Goal: Task Accomplishment & Management: Manage account settings

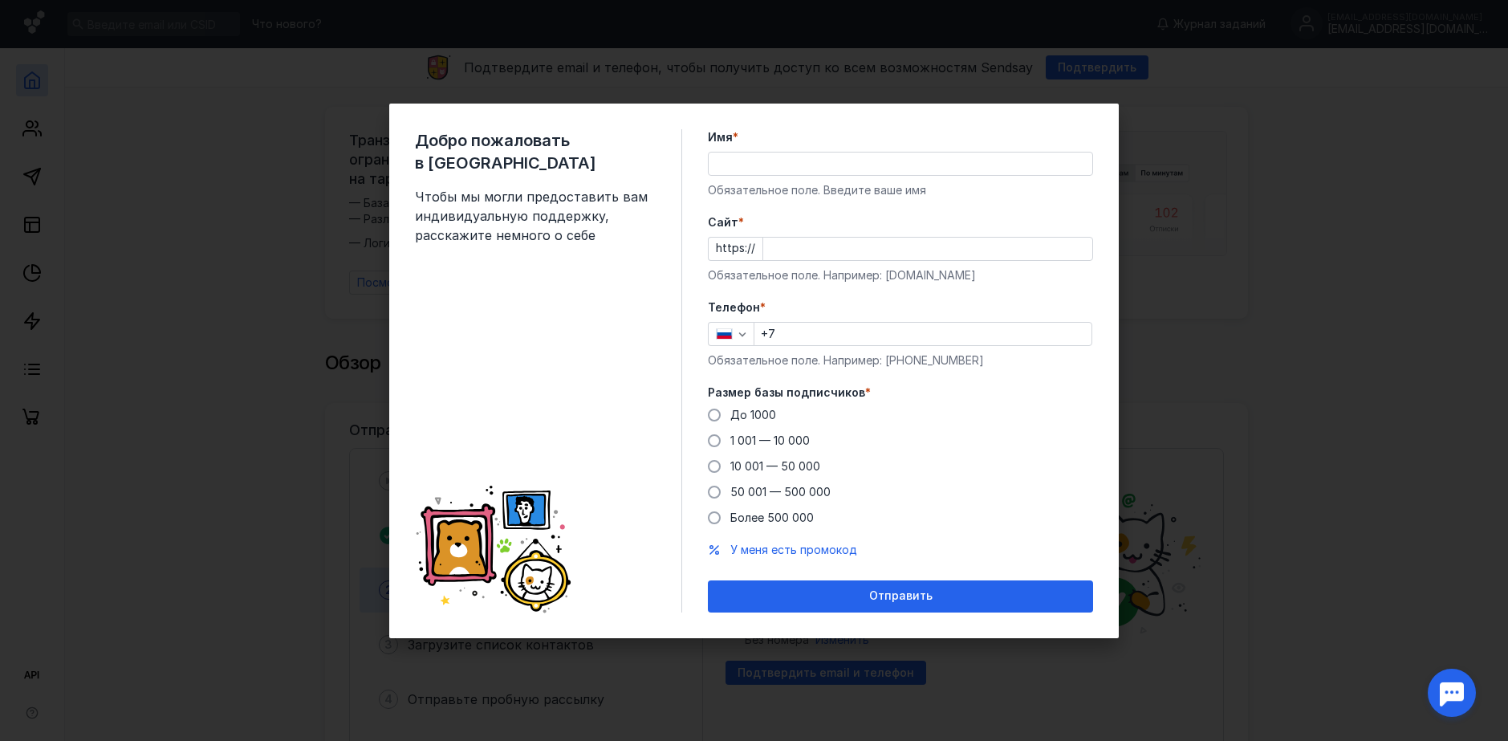
click at [820, 148] on div "Имя * Обязательное поле. Введите ваше имя" at bounding box center [900, 163] width 385 height 69
click at [803, 154] on input "Имя *" at bounding box center [901, 163] width 384 height 22
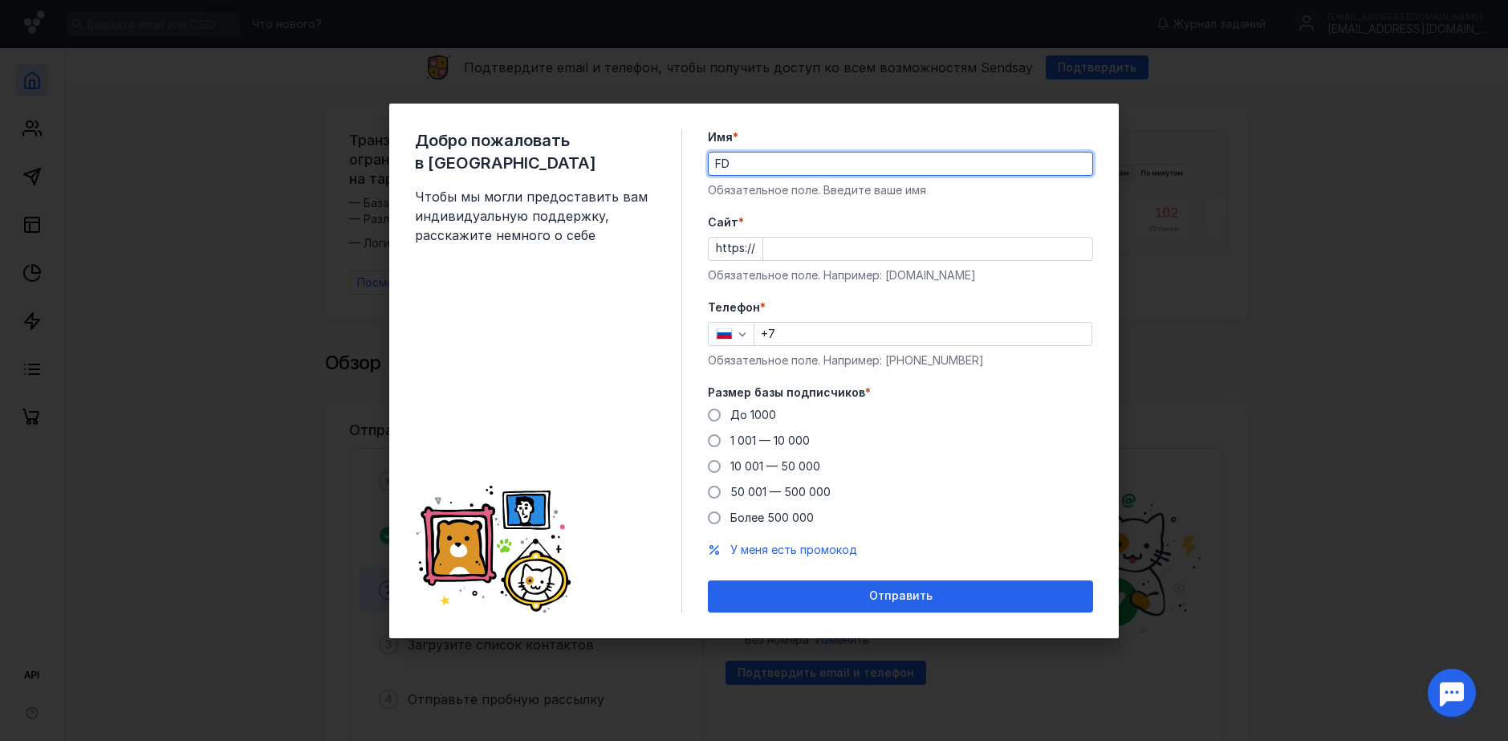
type input "F"
type input "АВЭК Новостной Портал"
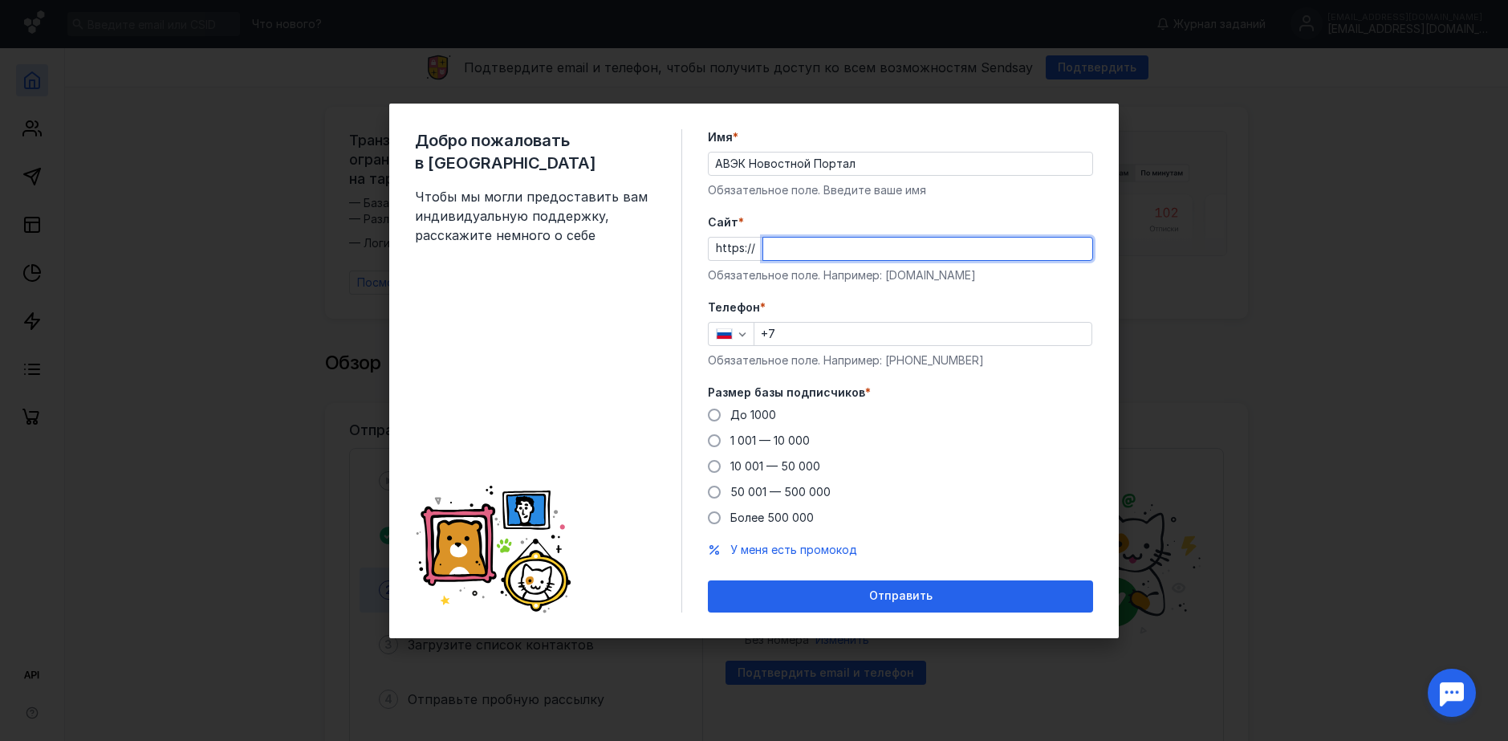
drag, startPoint x: 797, startPoint y: 251, endPoint x: 870, endPoint y: 275, distance: 76.9
click at [798, 251] on input "Cайт *" at bounding box center [927, 249] width 329 height 22
type input "ф"
type input "[DOMAIN_NAME]"
click at [817, 337] on input "+7" at bounding box center [922, 334] width 337 height 22
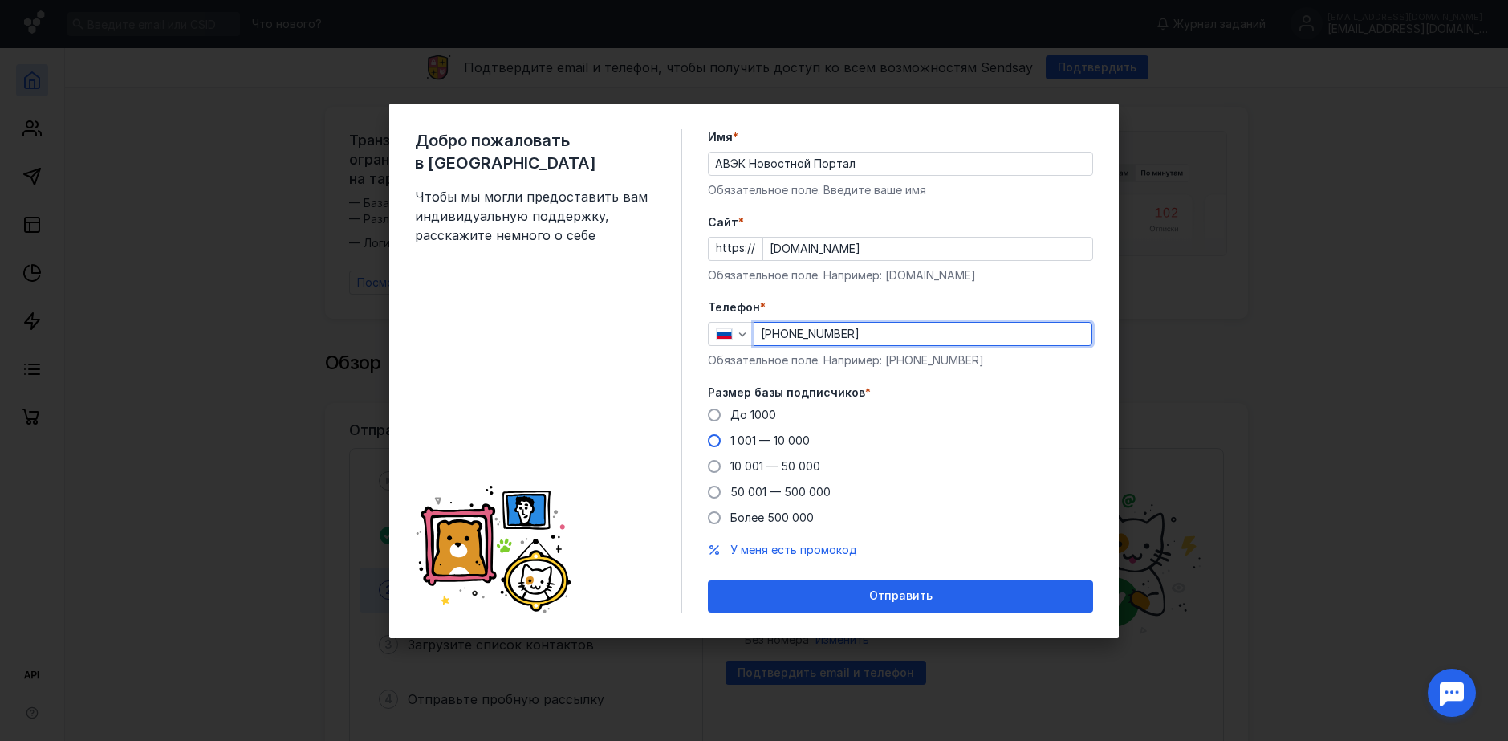
type input "[PHONE_NUMBER]"
drag, startPoint x: 717, startPoint y: 441, endPoint x: 796, endPoint y: 477, distance: 86.5
click at [717, 440] on span at bounding box center [714, 440] width 13 height 13
click at [0, 0] on input "1 001 — 10 000" at bounding box center [0, 0] width 0 height 0
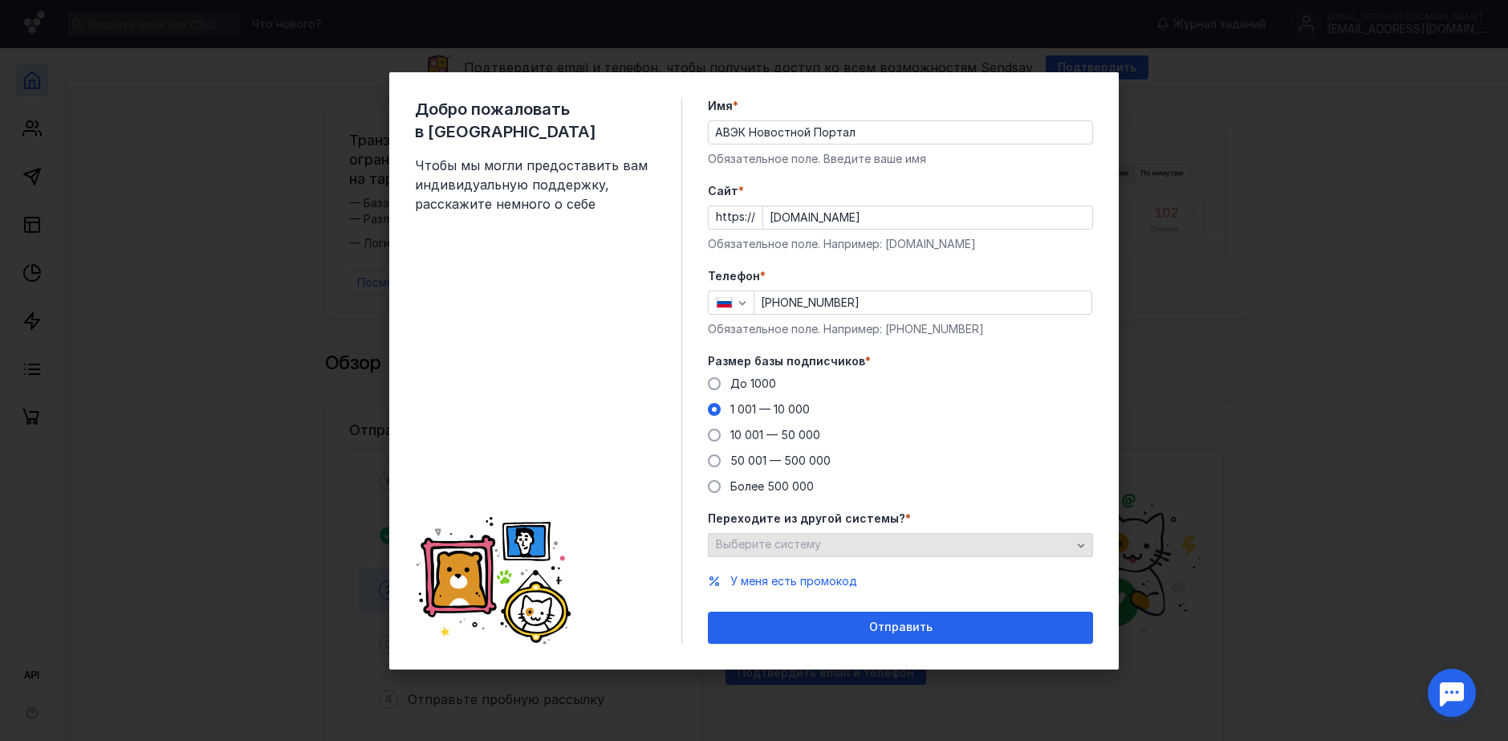
click at [865, 548] on div "Выберите систему" at bounding box center [894, 545] width 364 height 14
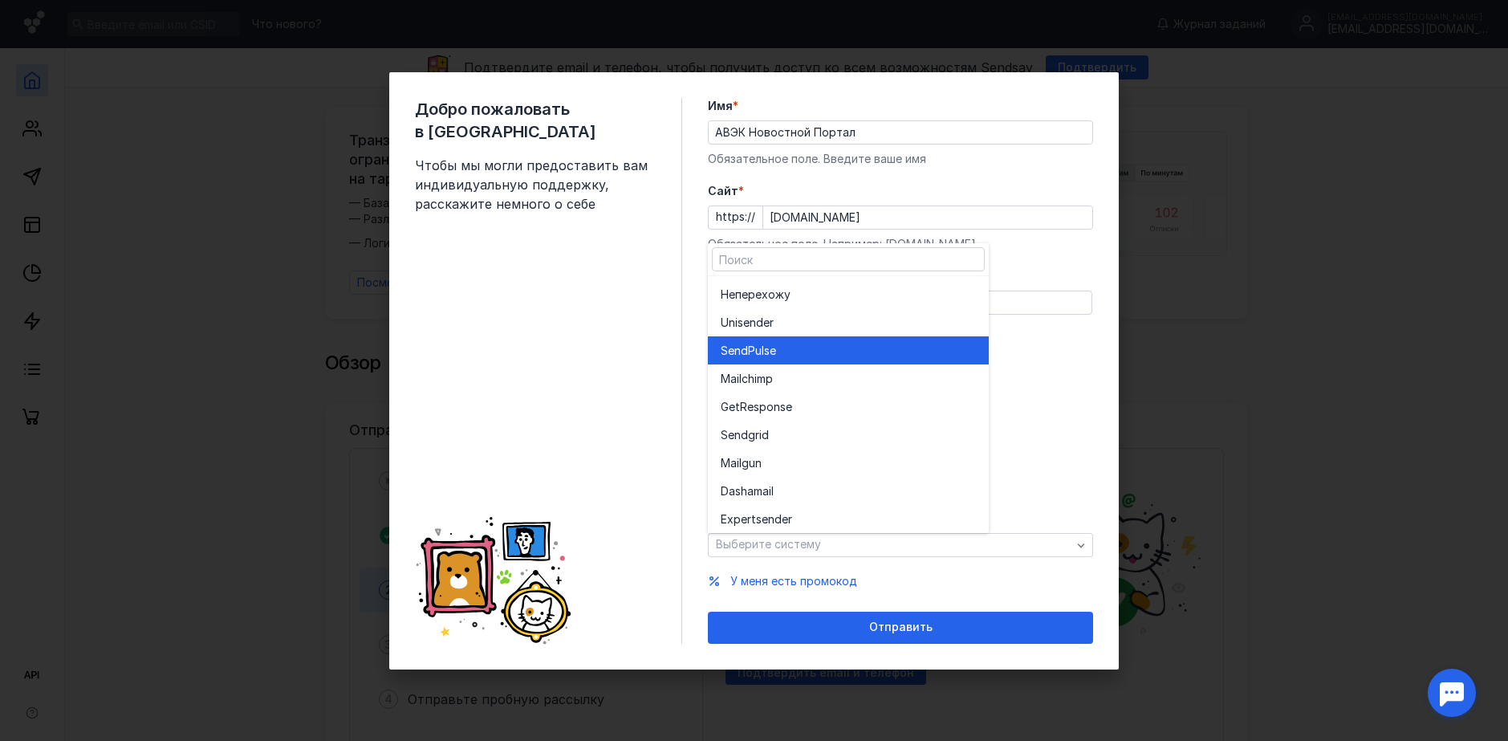
click at [840, 351] on div "SendPuls e" at bounding box center [848, 351] width 255 height 16
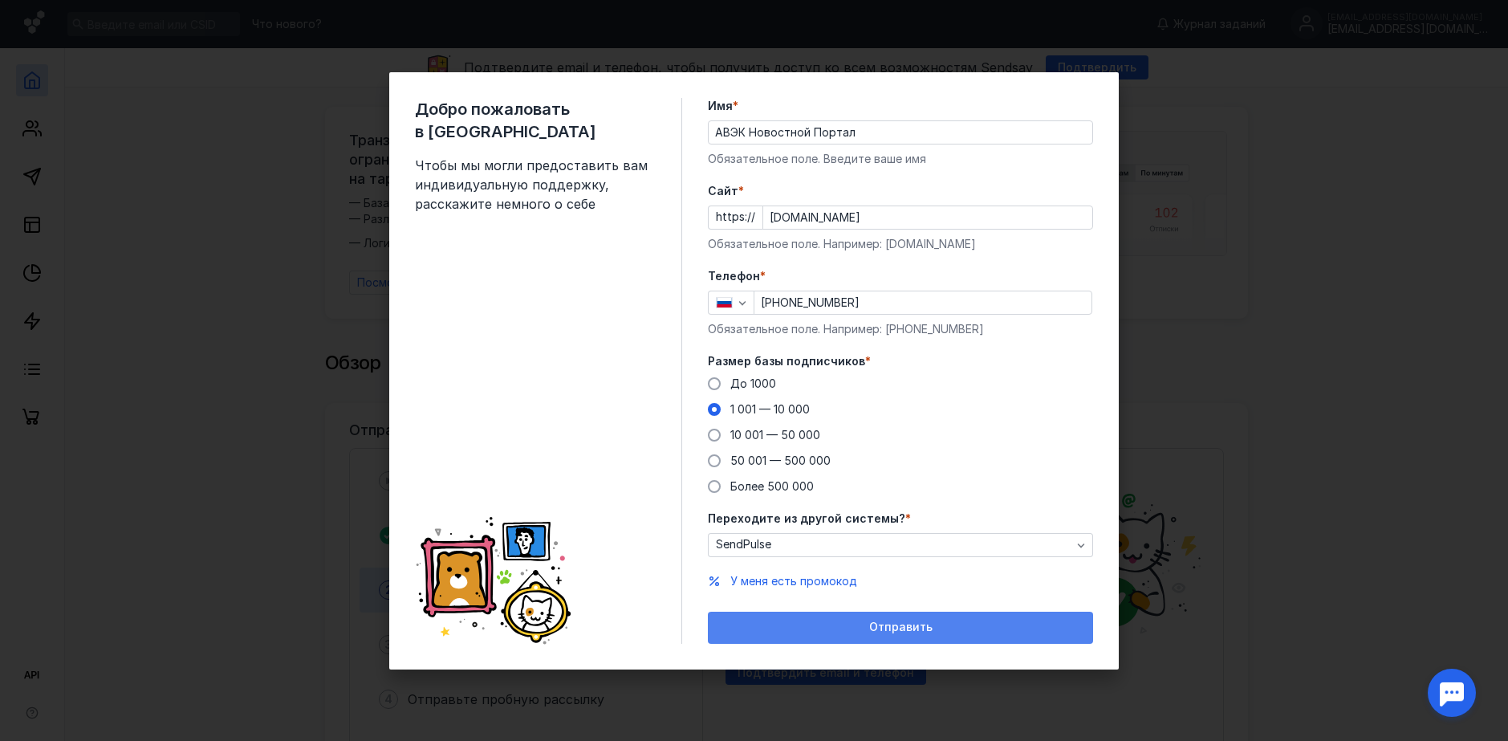
click at [851, 631] on div "Отправить" at bounding box center [900, 627] width 369 height 14
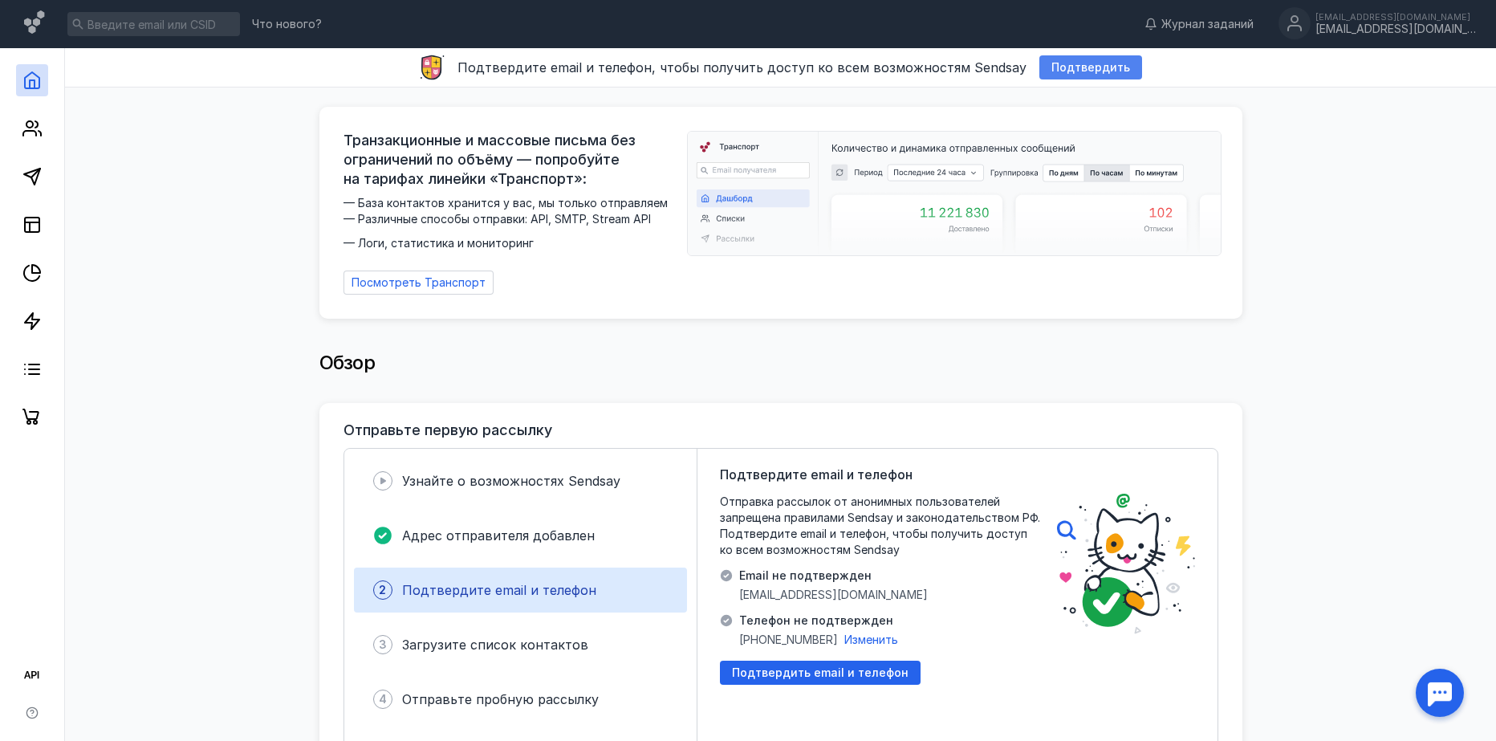
click at [1096, 68] on span "Подтвердить" at bounding box center [1090, 68] width 79 height 14
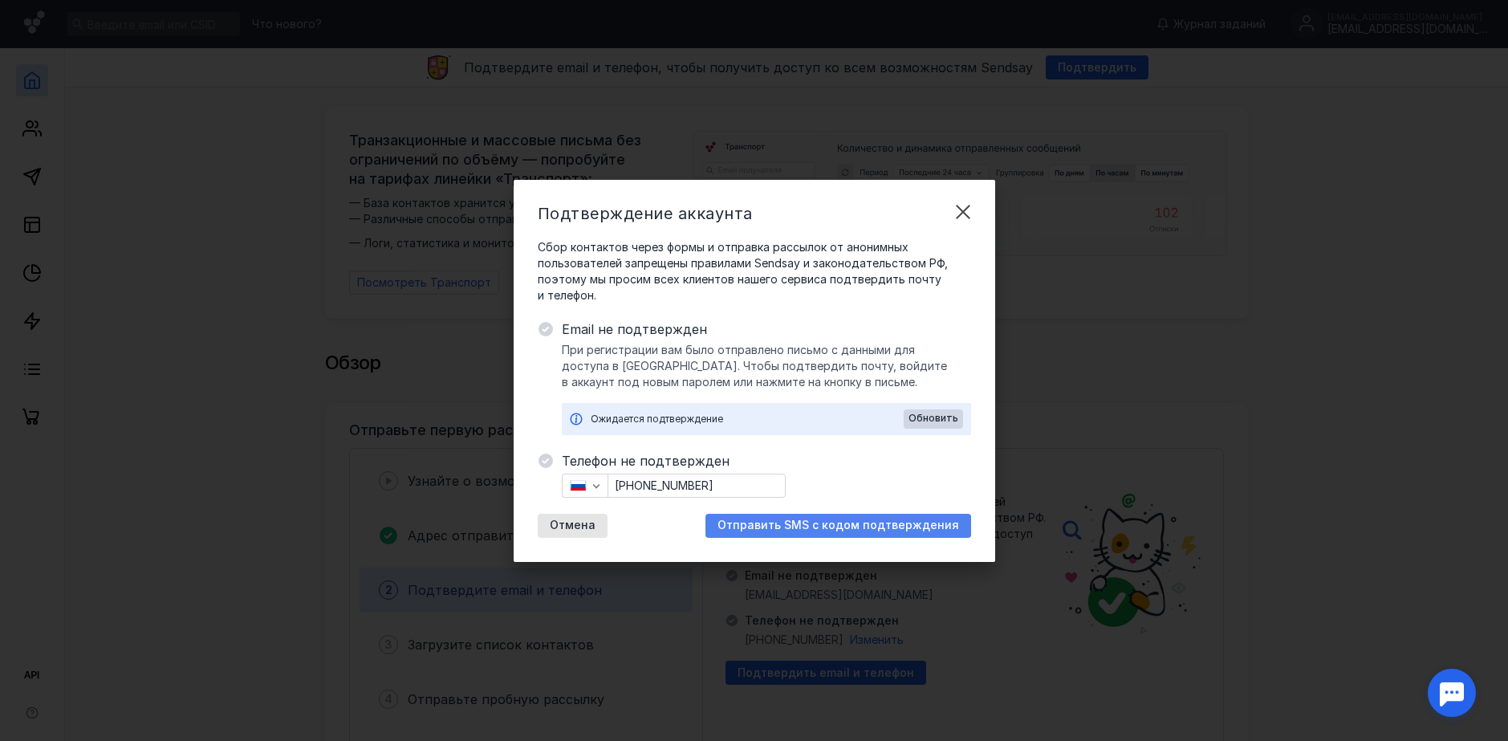
click at [812, 530] on span "Отправить SMS с кодом подтверждения" at bounding box center [838, 525] width 242 height 14
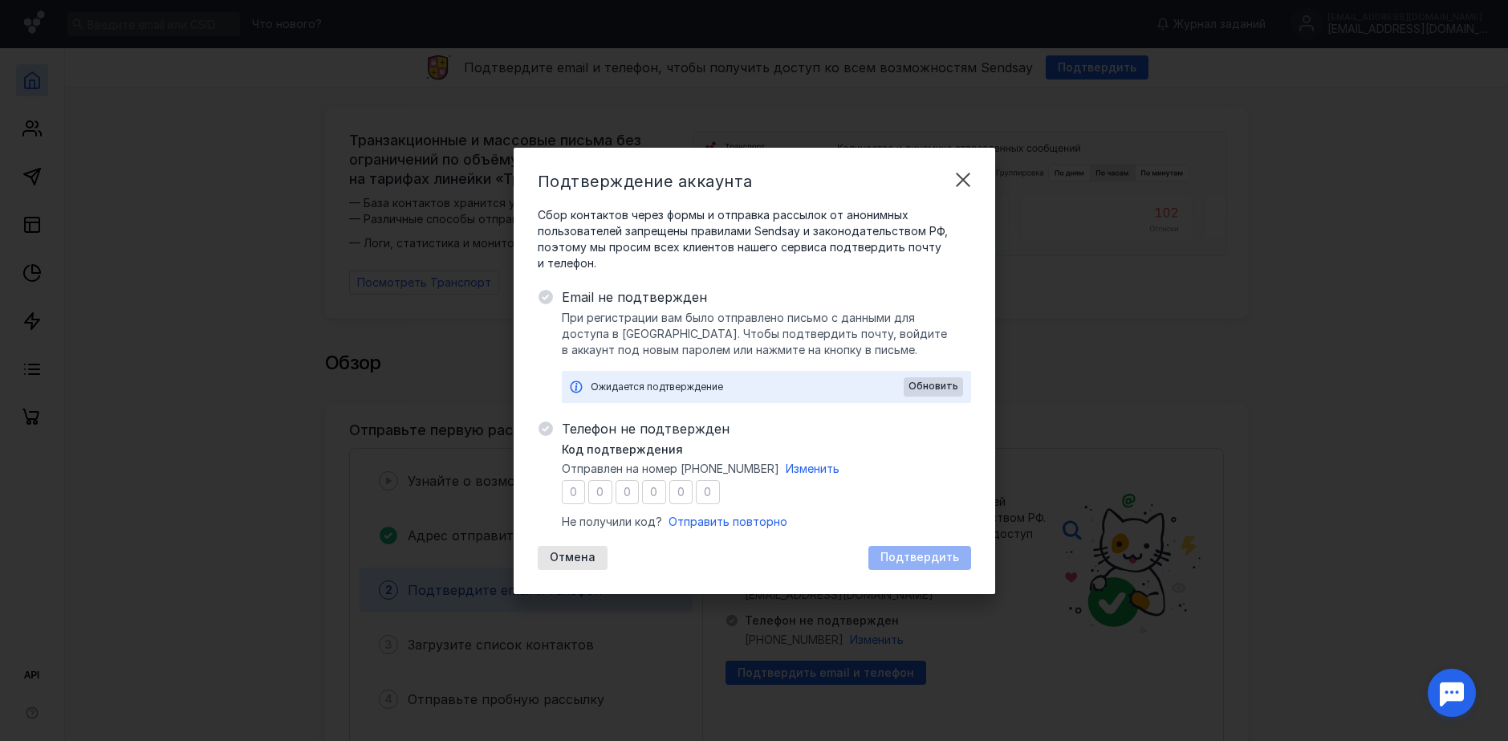
type input "0"
type input "2"
type input "4"
type input "6"
type input "7"
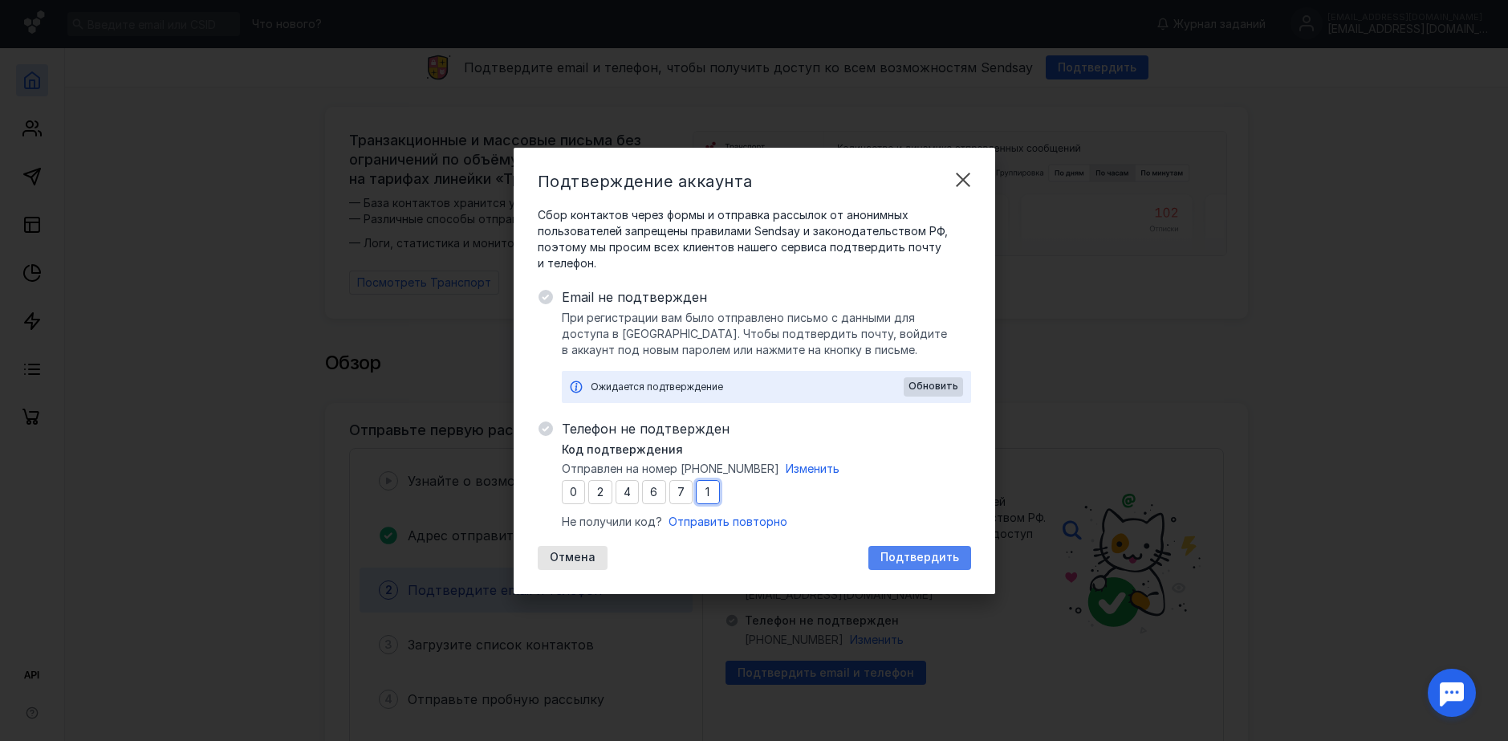
type input "1"
click at [893, 552] on span "Подтвердить" at bounding box center [919, 557] width 79 height 14
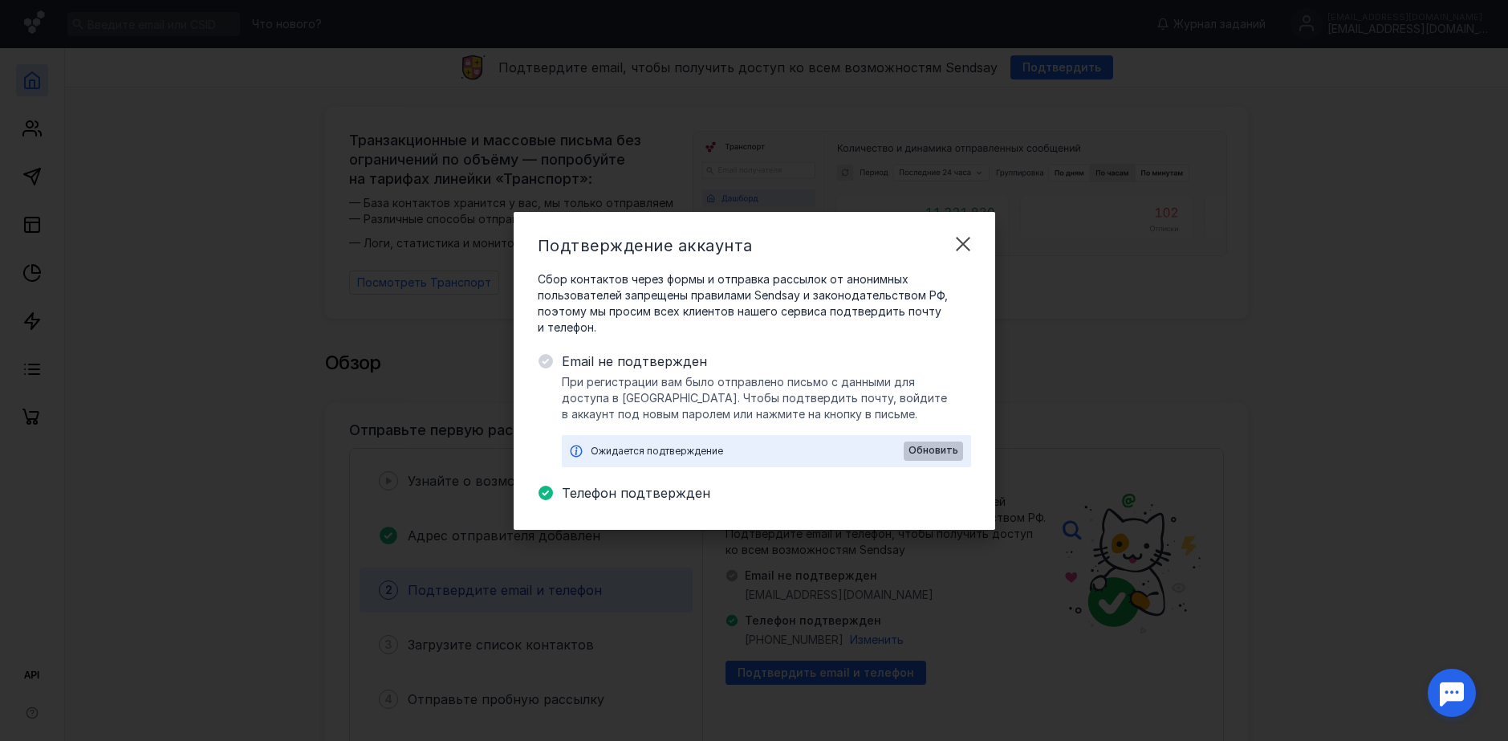
click at [926, 452] on span "Обновить" at bounding box center [933, 450] width 50 height 11
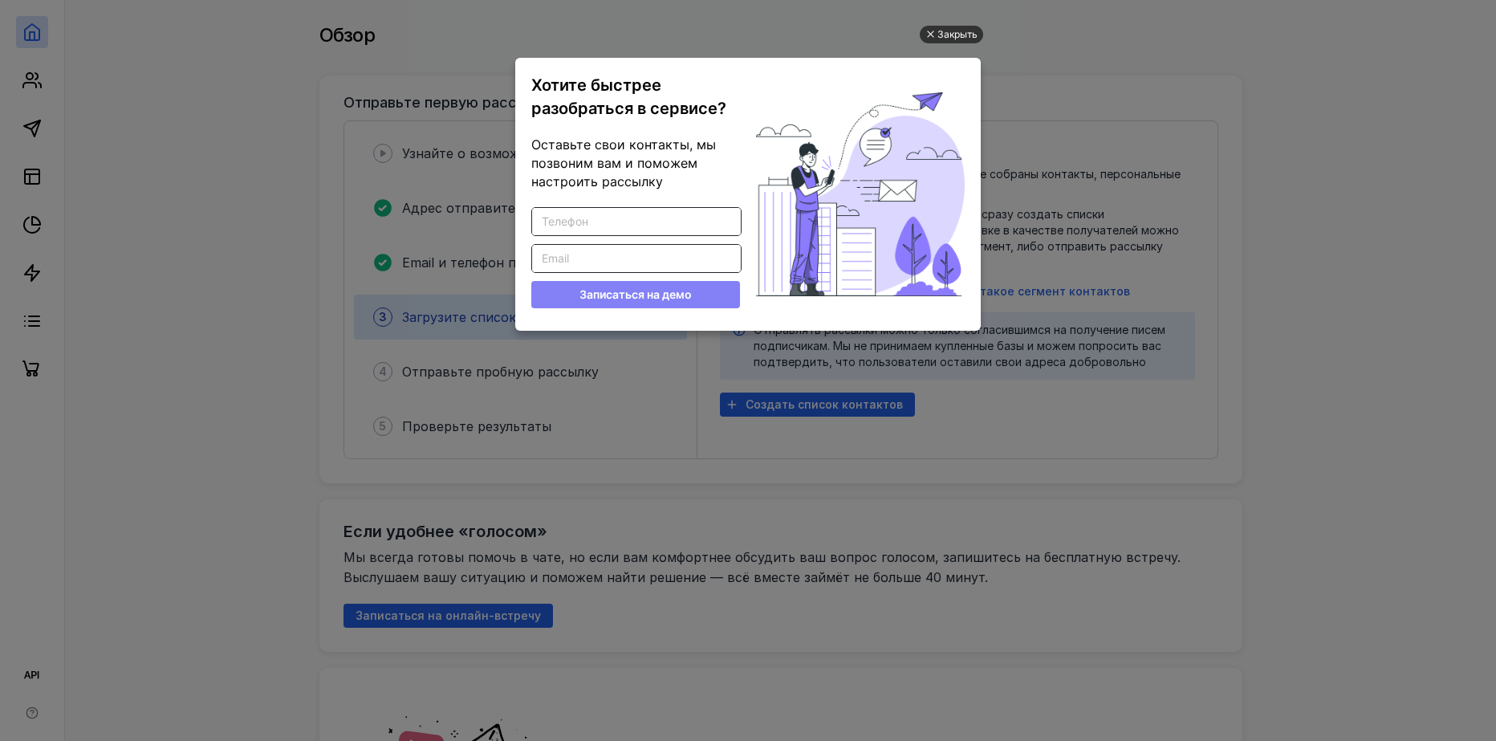
click at [953, 27] on div "Закрыть" at bounding box center [957, 35] width 40 height 18
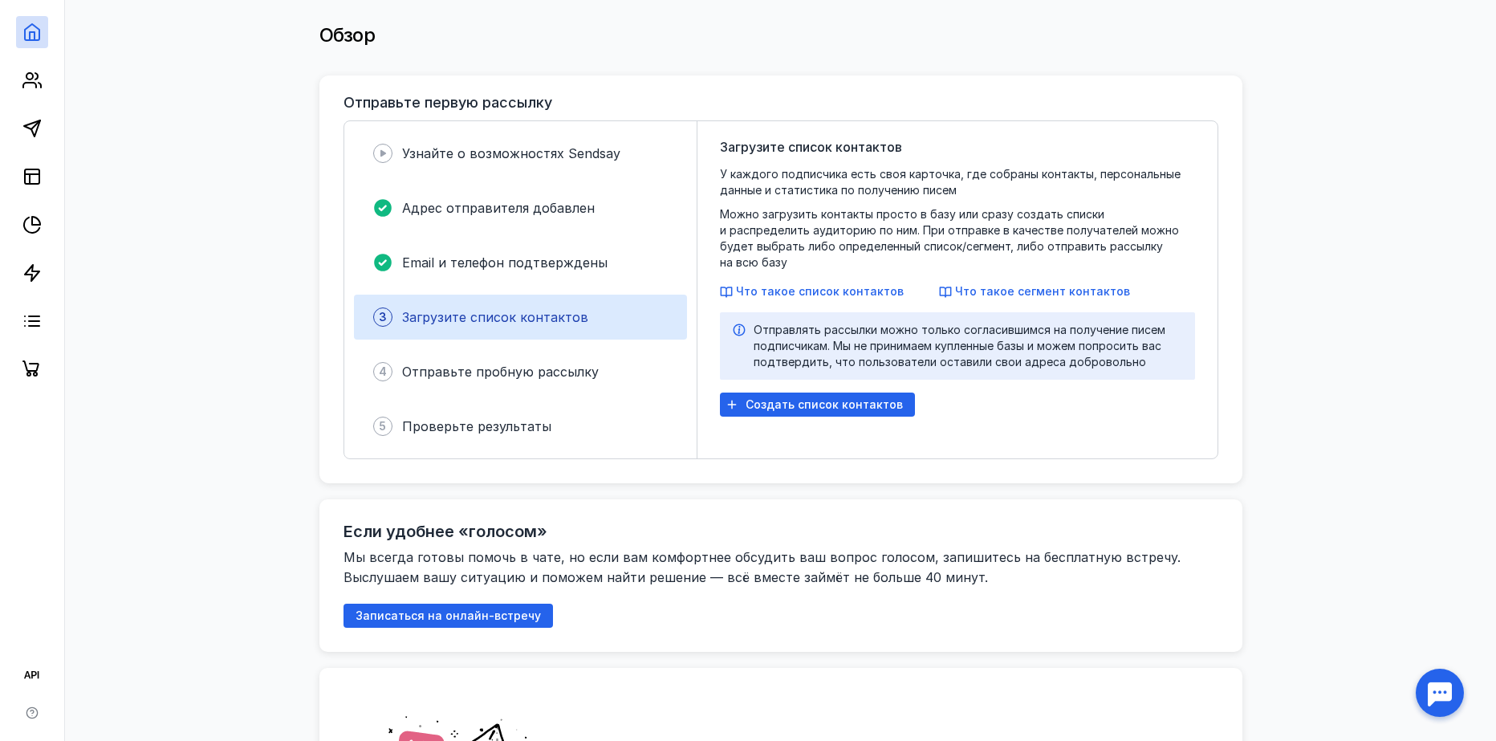
click at [797, 376] on div "Загрузите список контактов У каждого подписчика есть своя карточка, где собраны…" at bounding box center [957, 289] width 475 height 305
click at [793, 398] on span "Создать список контактов" at bounding box center [823, 405] width 157 height 14
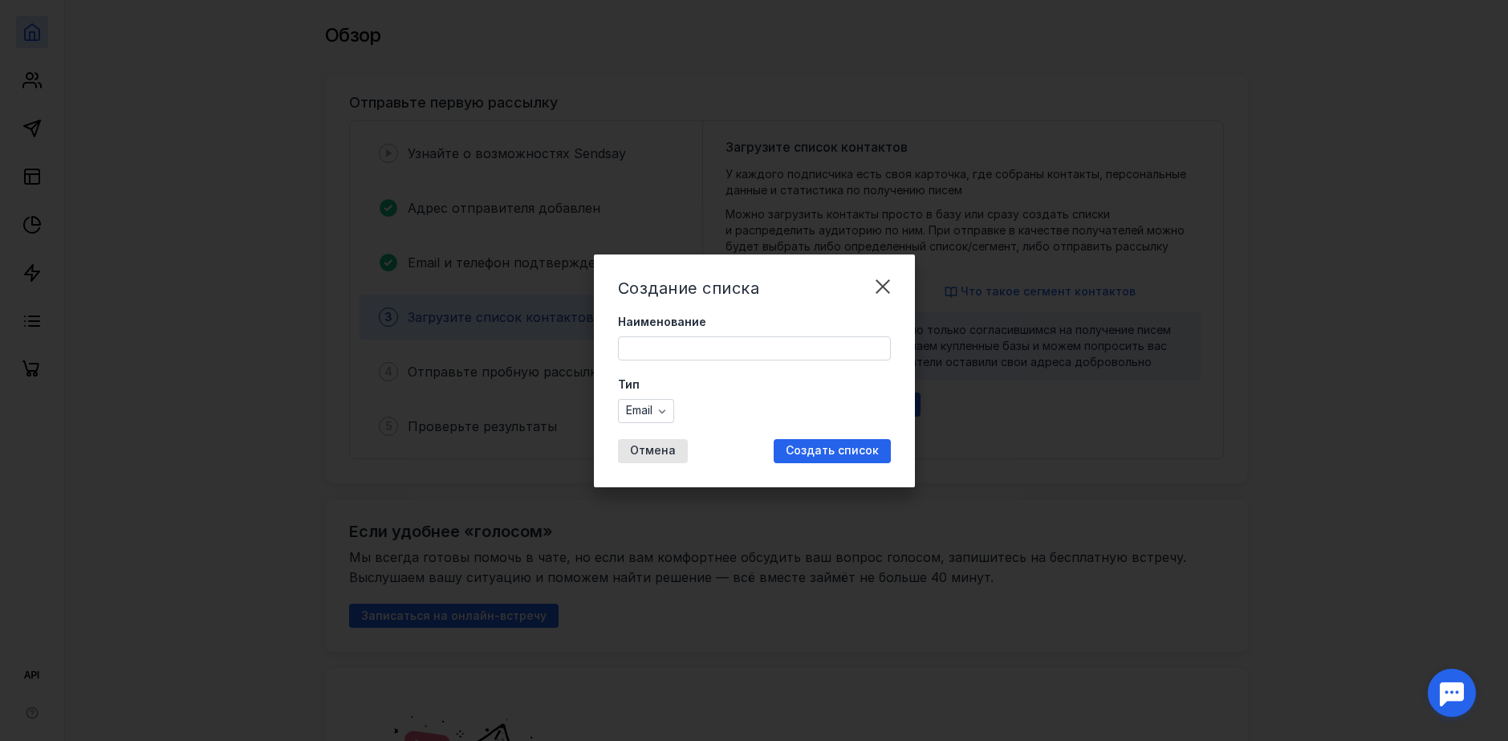
click at [710, 351] on input "Наименование" at bounding box center [754, 348] width 271 height 22
type input "J"
type input "Основная база"
click at [862, 456] on span "Создать список" at bounding box center [832, 451] width 93 height 14
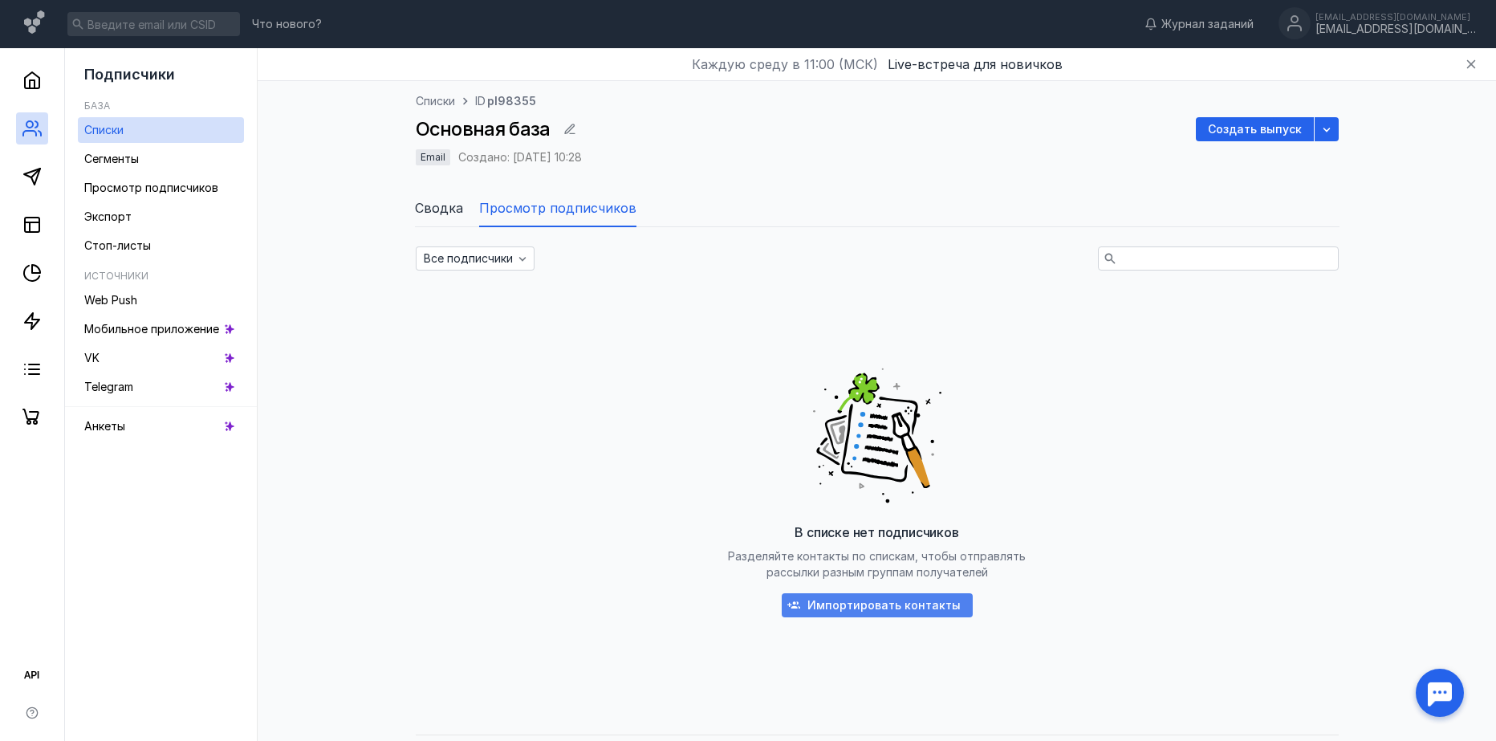
click at [902, 614] on div "Импортировать контакты" at bounding box center [877, 605] width 191 height 24
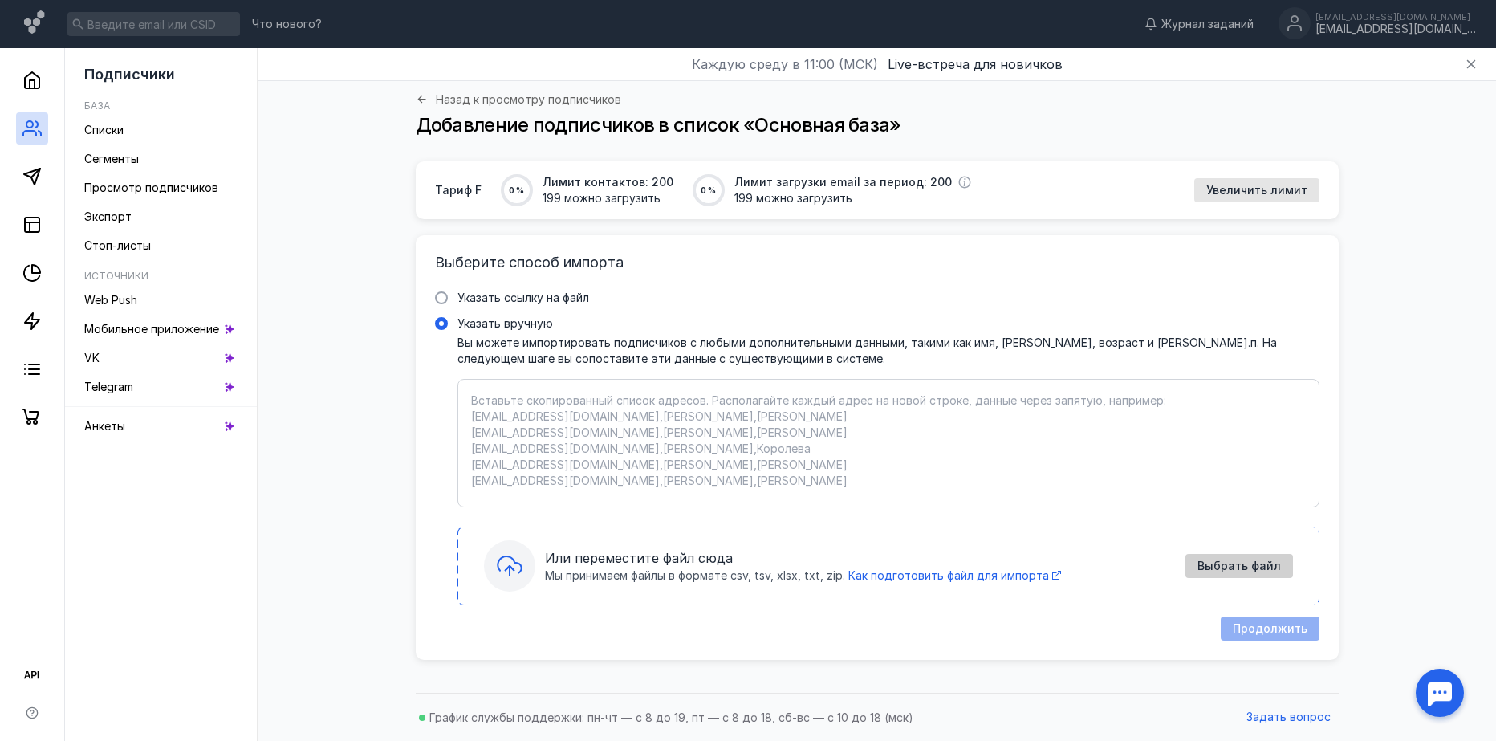
click at [1213, 574] on div "Выбрать файл" at bounding box center [1239, 566] width 108 height 24
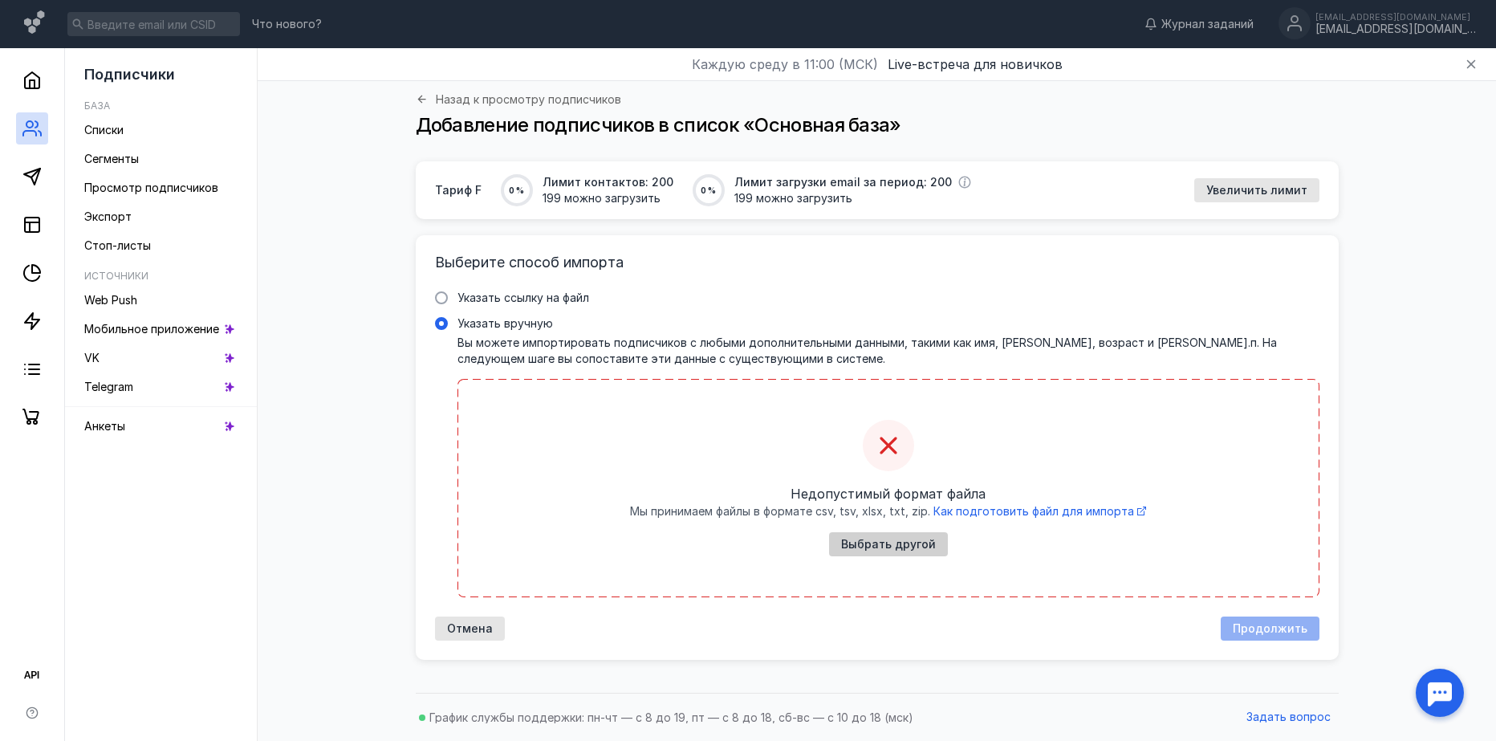
click at [911, 548] on span "Выбрать другой" at bounding box center [888, 545] width 95 height 14
click at [912, 555] on div "Выбрать другой" at bounding box center [888, 544] width 119 height 24
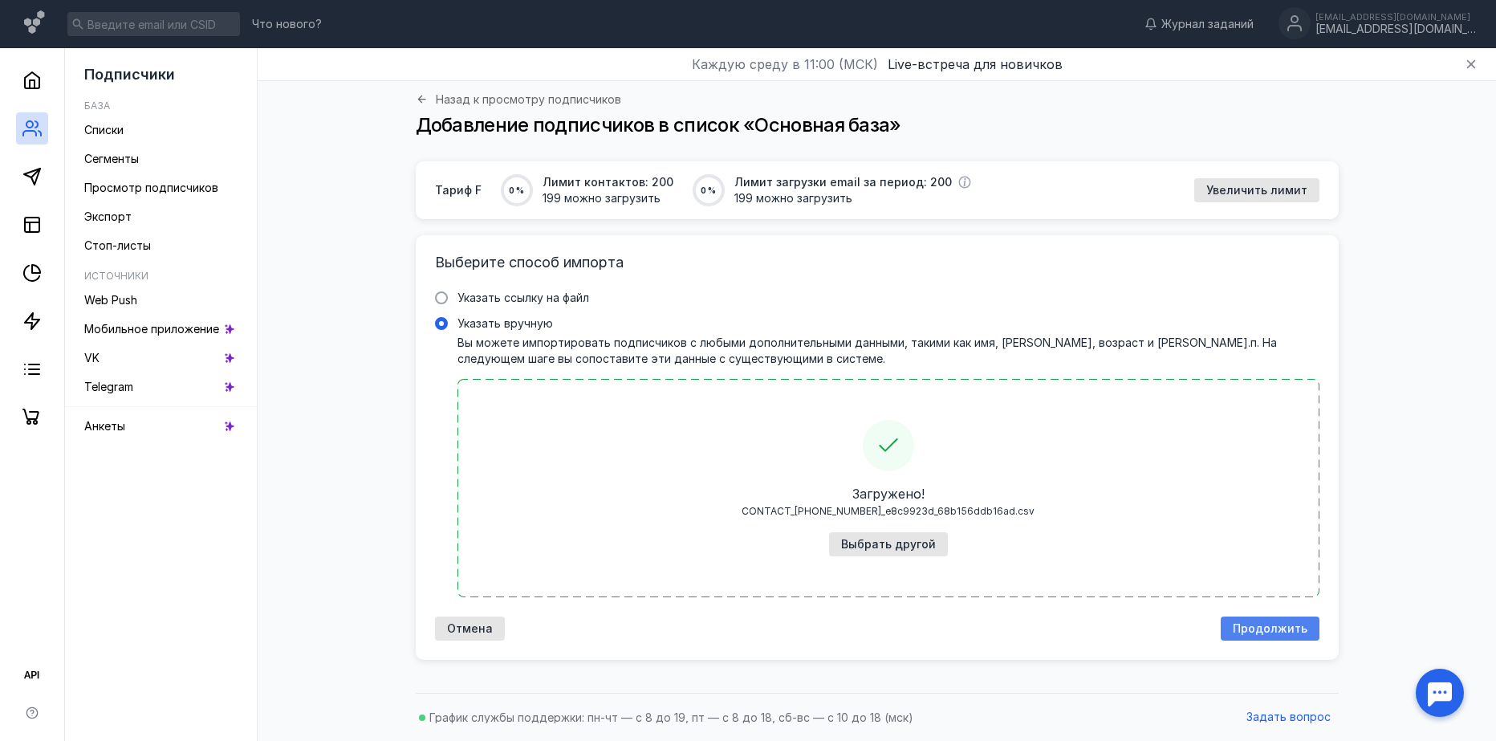
click at [1256, 632] on span "Продолжить" at bounding box center [1270, 629] width 75 height 14
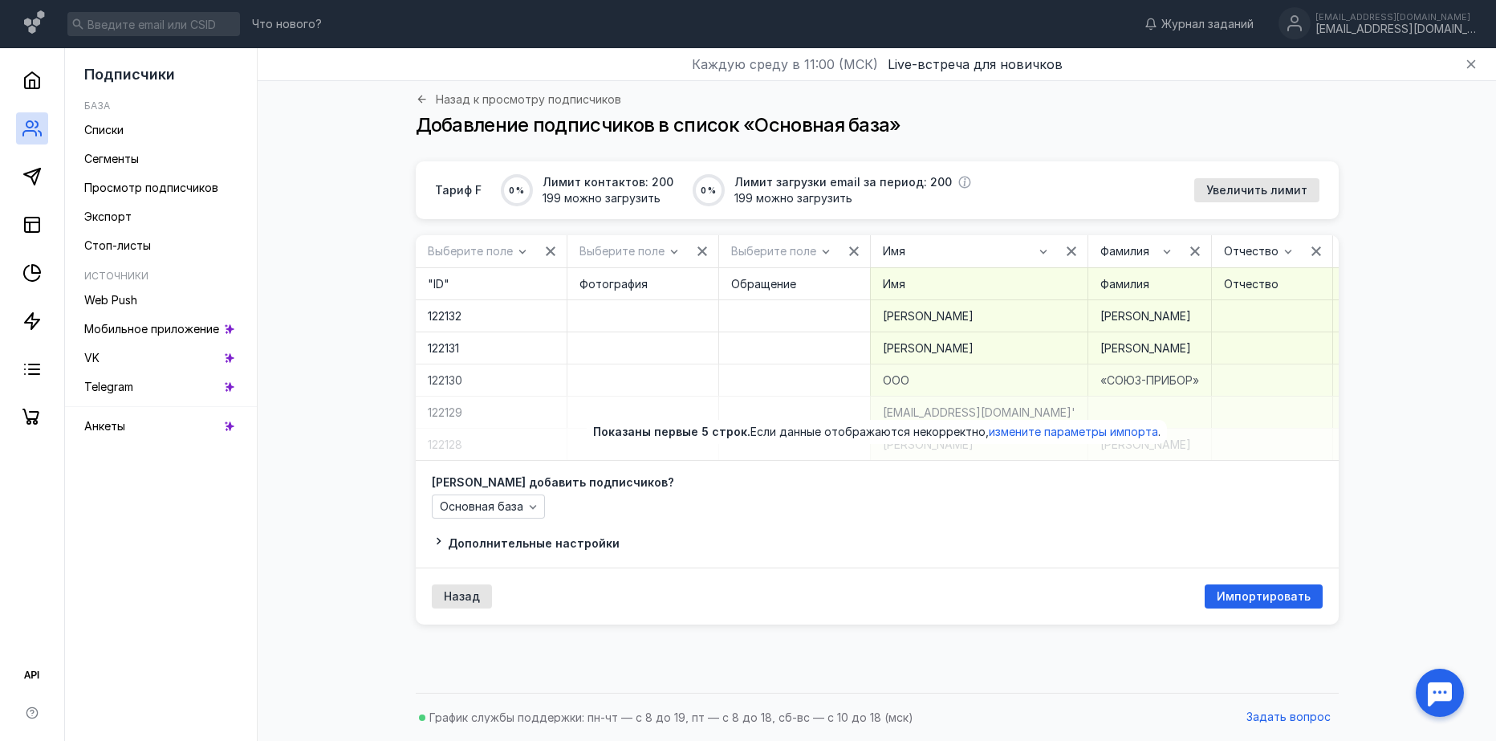
click at [576, 550] on span "Дополнительные настройки" at bounding box center [534, 543] width 172 height 14
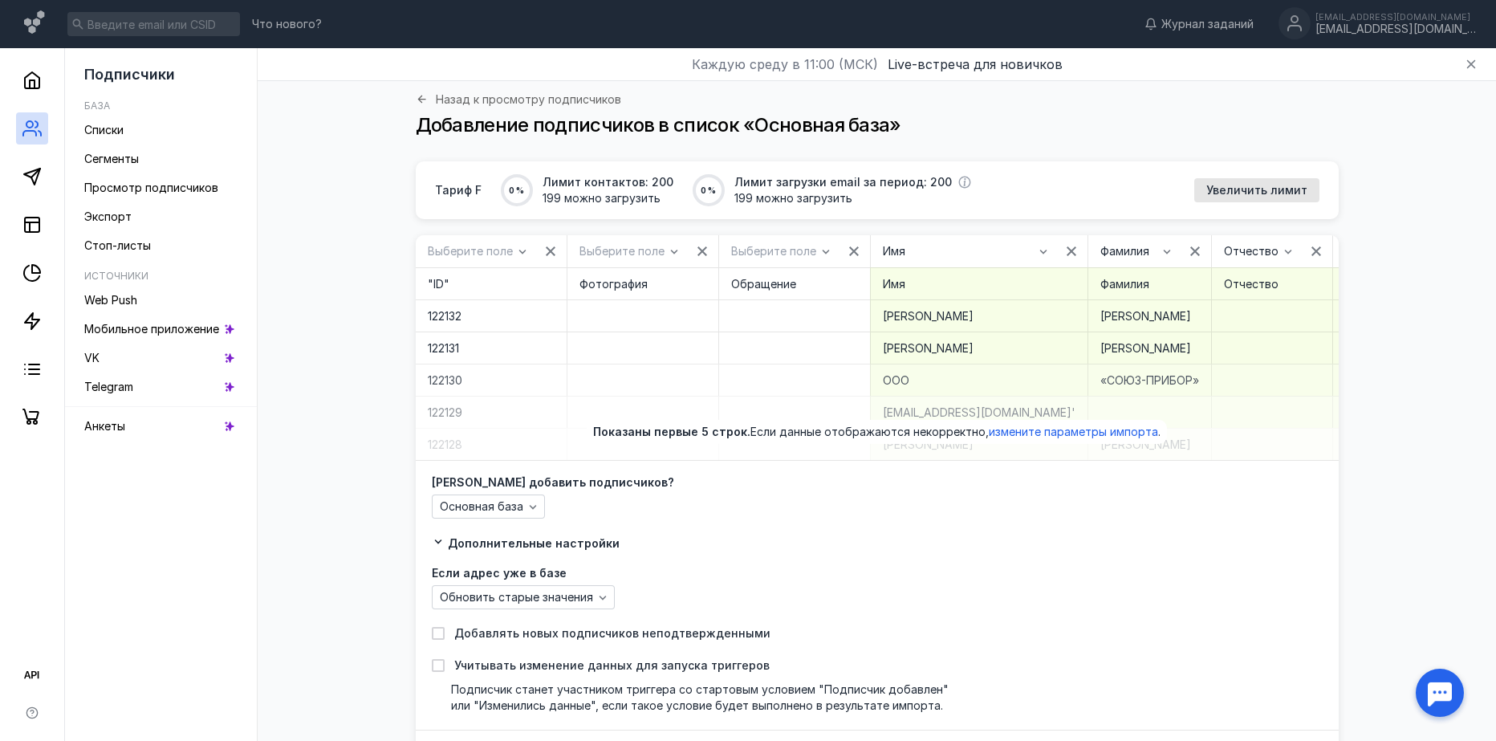
scroll to position [114, 0]
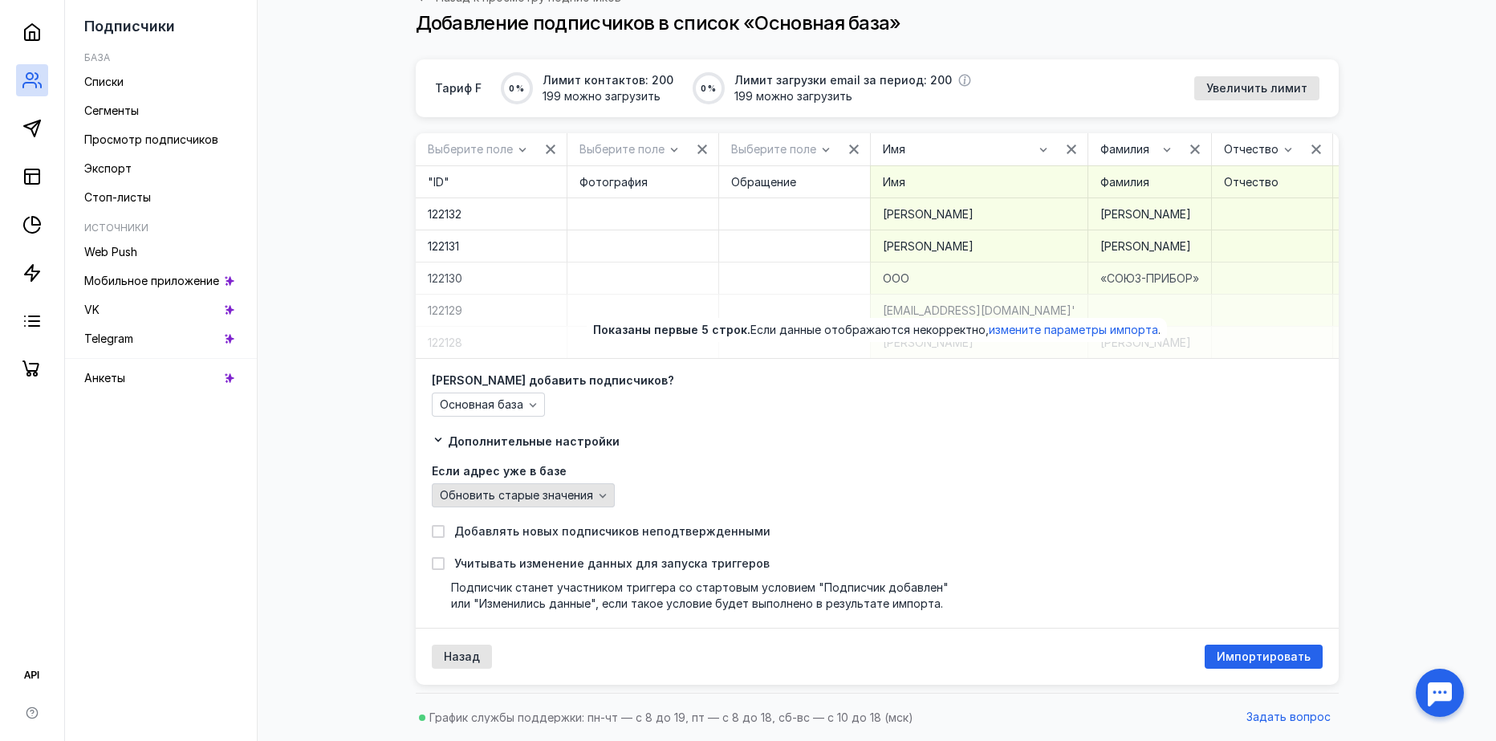
click at [596, 494] on icon "button" at bounding box center [602, 495] width 13 height 13
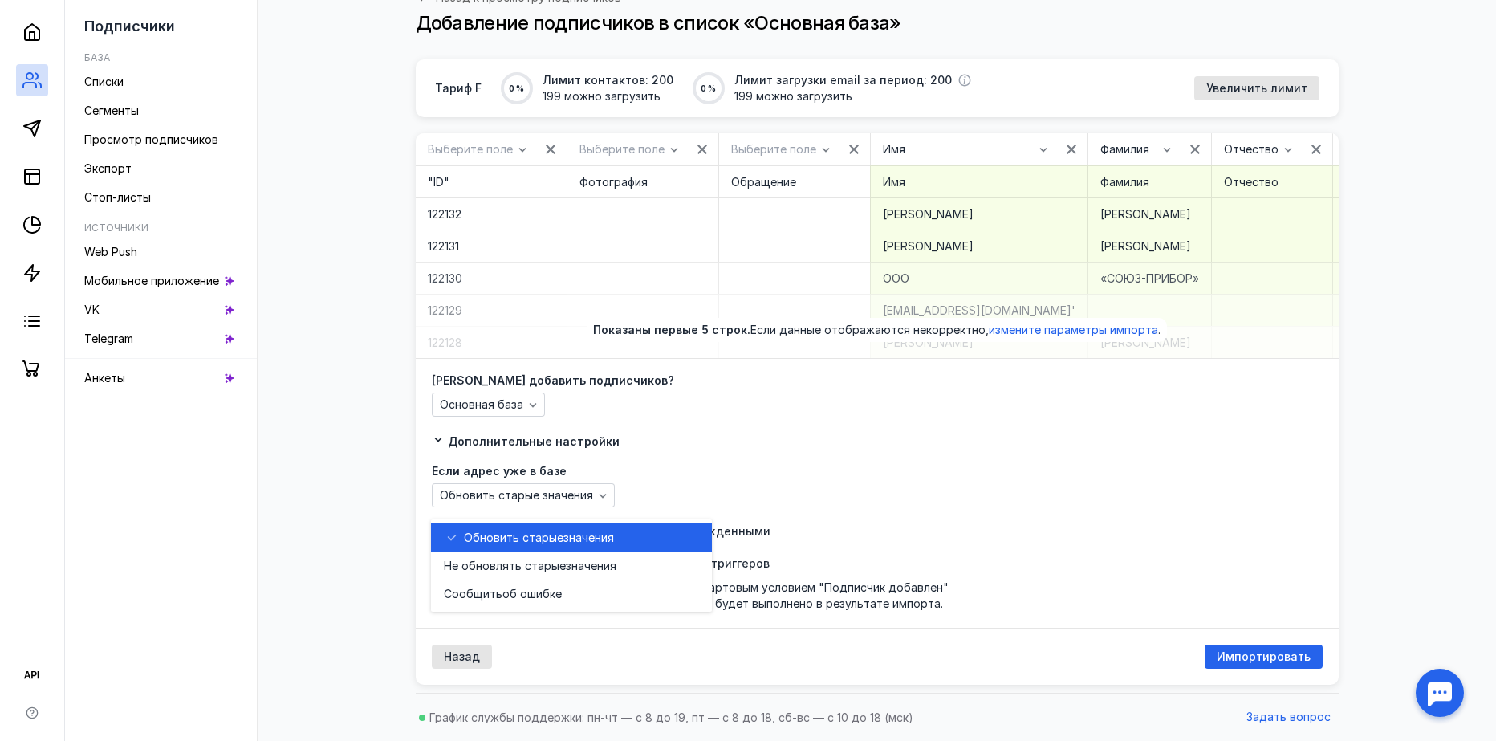
click at [700, 485] on div "Обновить старые значения" at bounding box center [877, 495] width 891 height 24
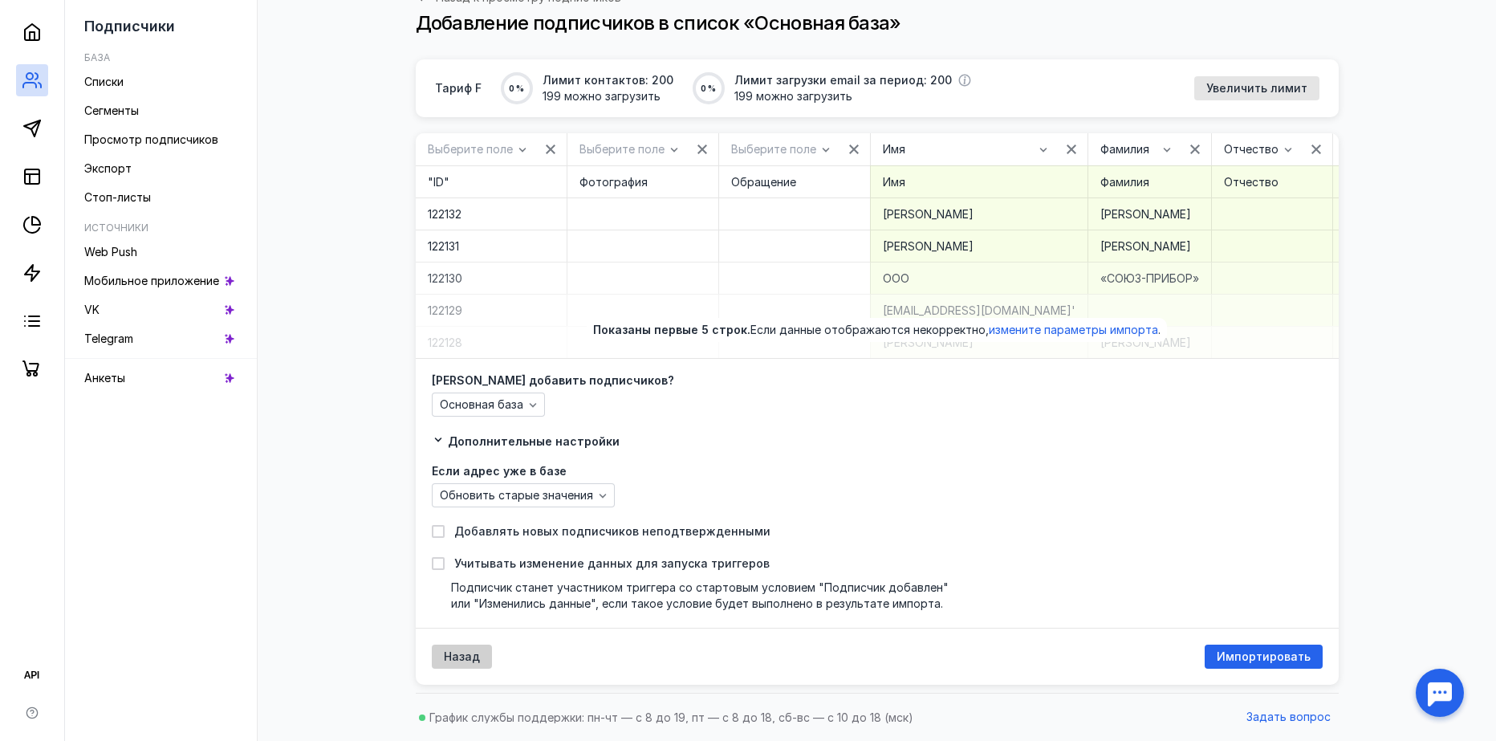
click at [451, 661] on span "Назад" at bounding box center [462, 657] width 36 height 14
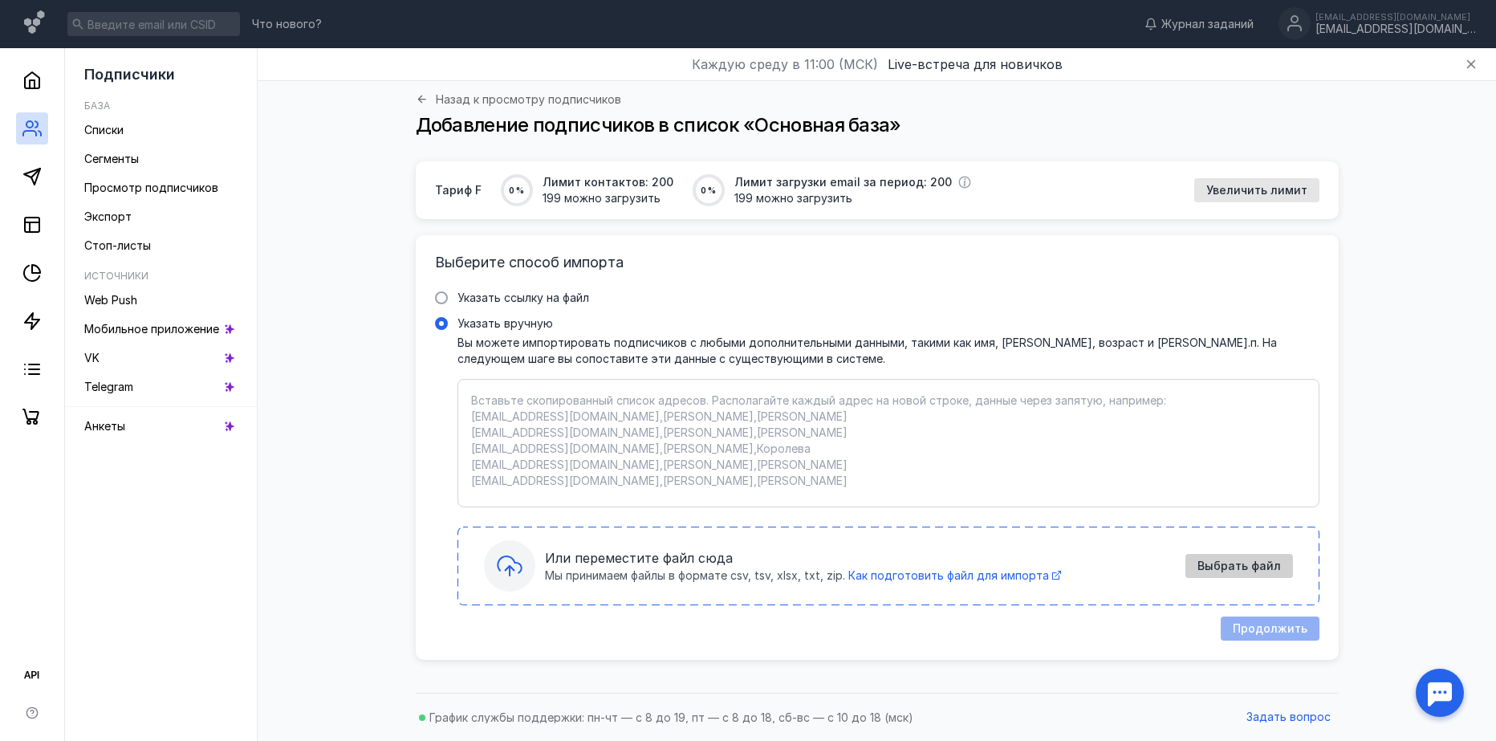
click at [1217, 560] on span "Выбрать файл" at bounding box center [1238, 566] width 83 height 14
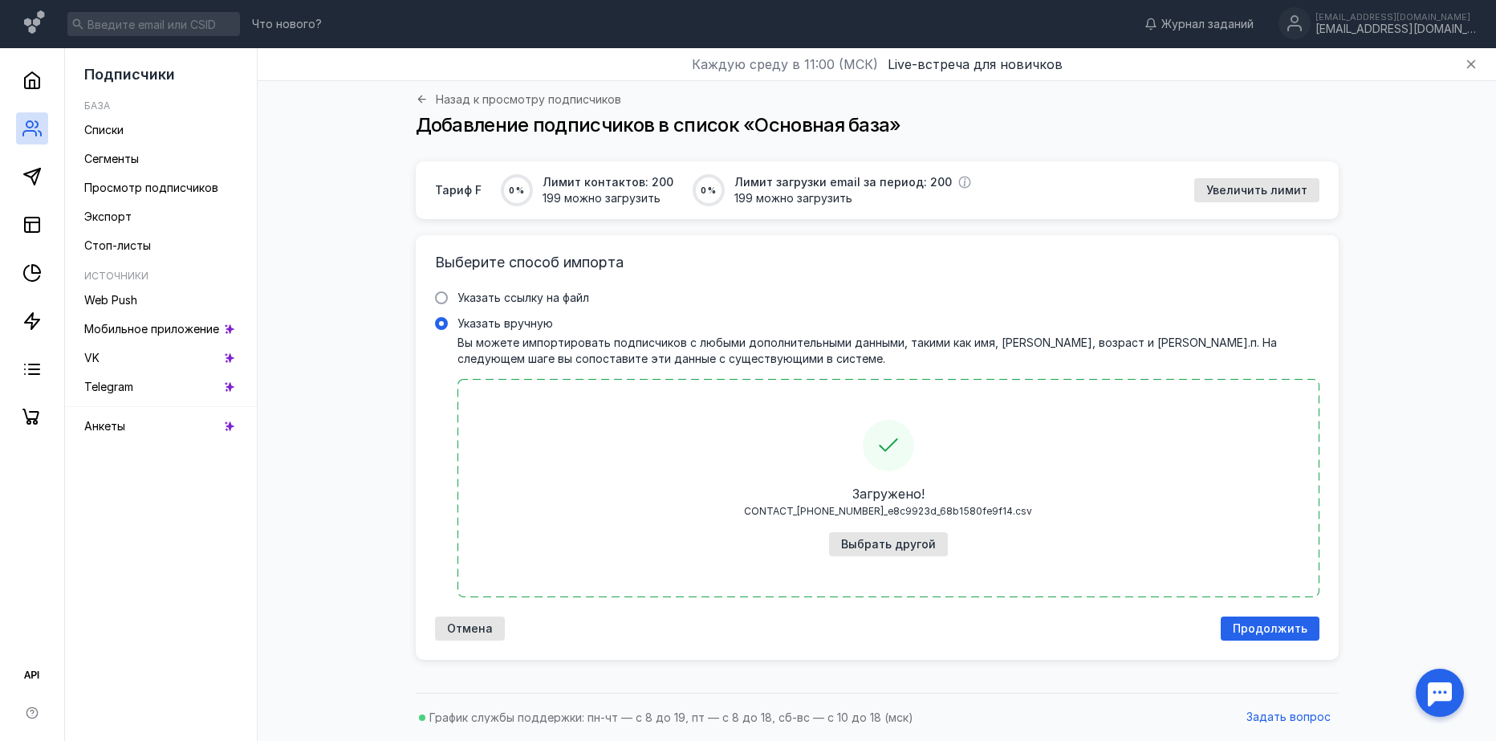
click at [1265, 633] on span "Продолжить" at bounding box center [1270, 629] width 75 height 14
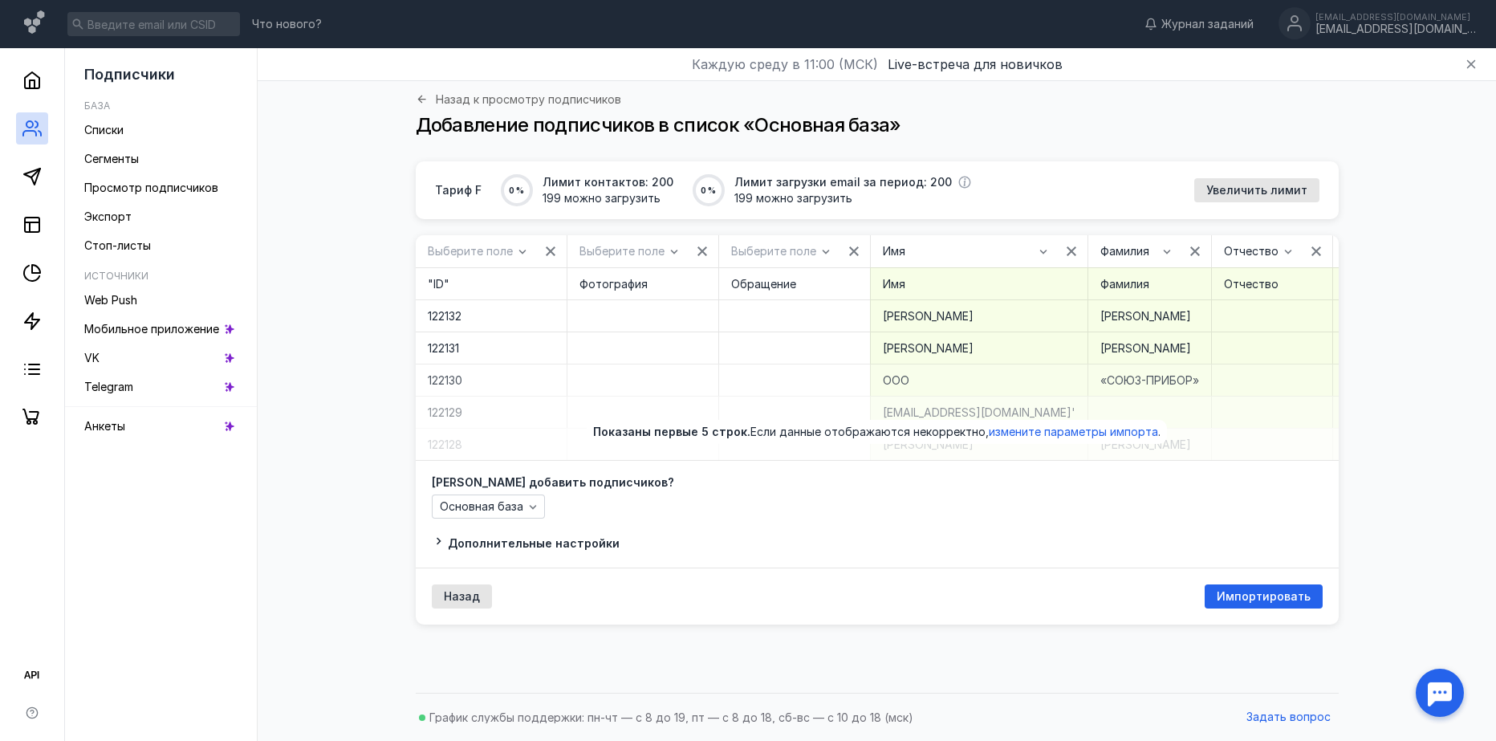
click at [969, 159] on div "Назад к просмотру подписчиков Добавление подписчиков в список «Основная база»" at bounding box center [877, 127] width 923 height 68
